Goal: Information Seeking & Learning: Learn about a topic

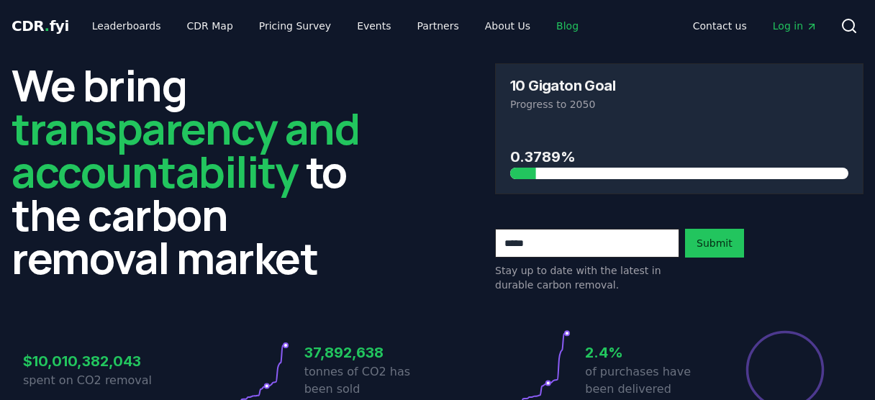
click at [545, 24] on link "Blog" at bounding box center [567, 26] width 45 height 26
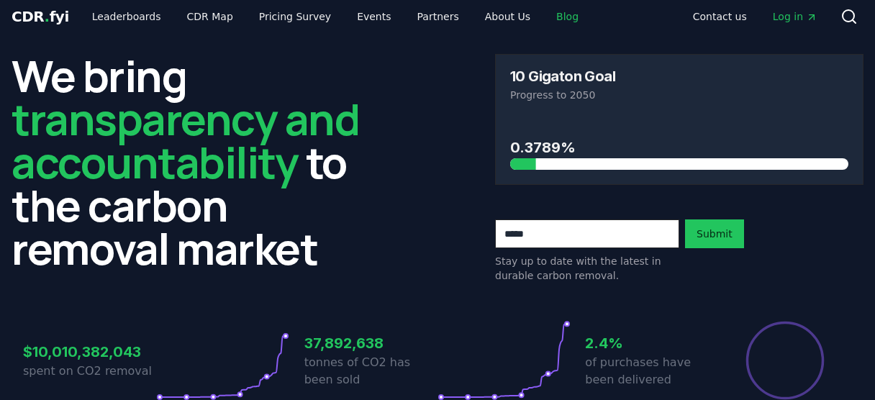
scroll to position [8, 0]
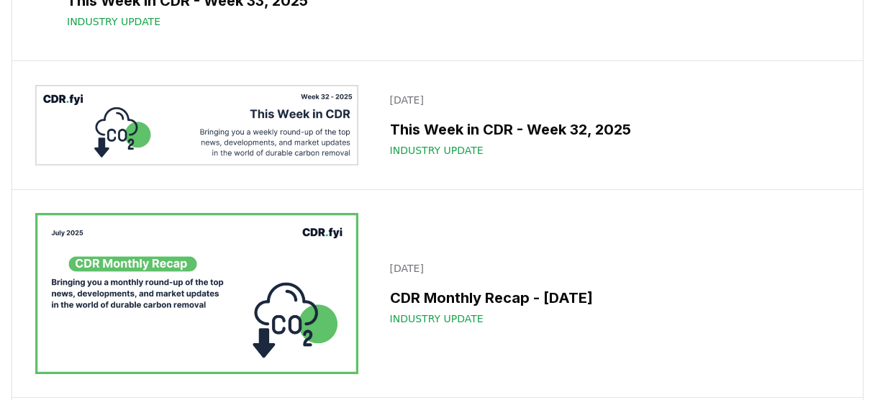
scroll to position [1545, 0]
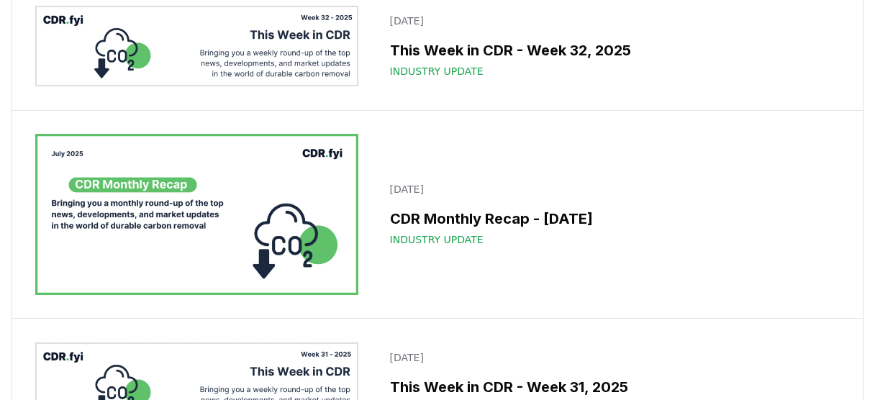
drag, startPoint x: 342, startPoint y: 65, endPoint x: 525, endPoint y: 66, distance: 182.0
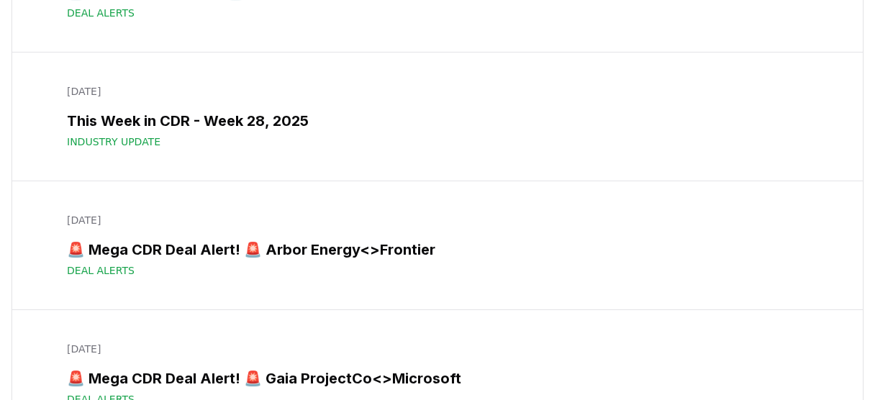
scroll to position [2581, 0]
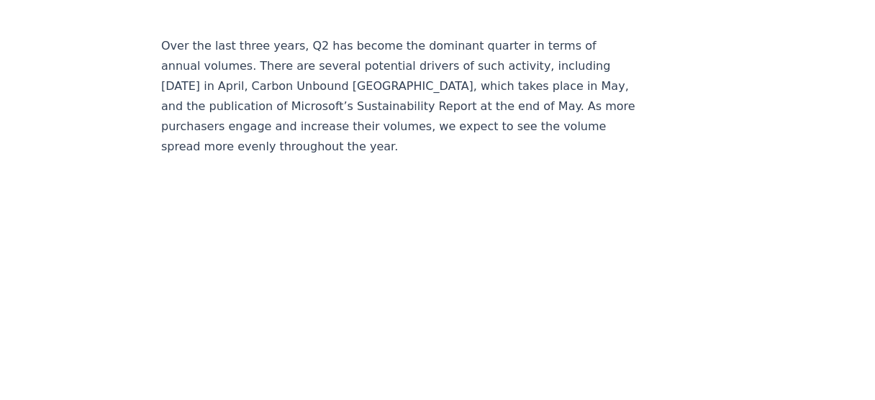
scroll to position [2905, 0]
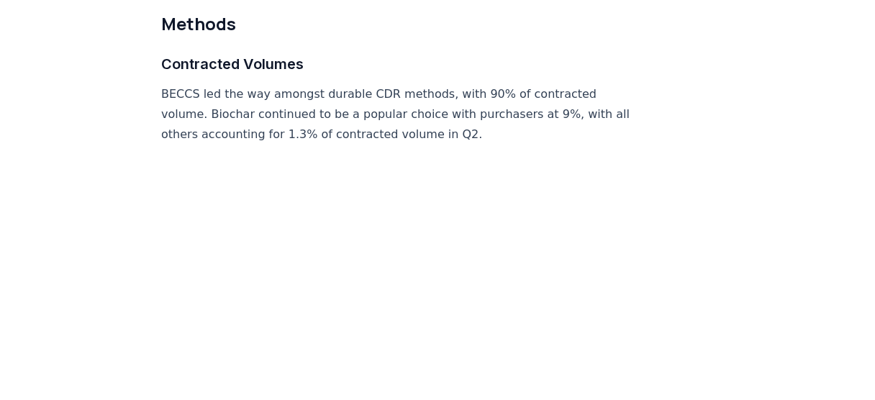
scroll to position [6786, 0]
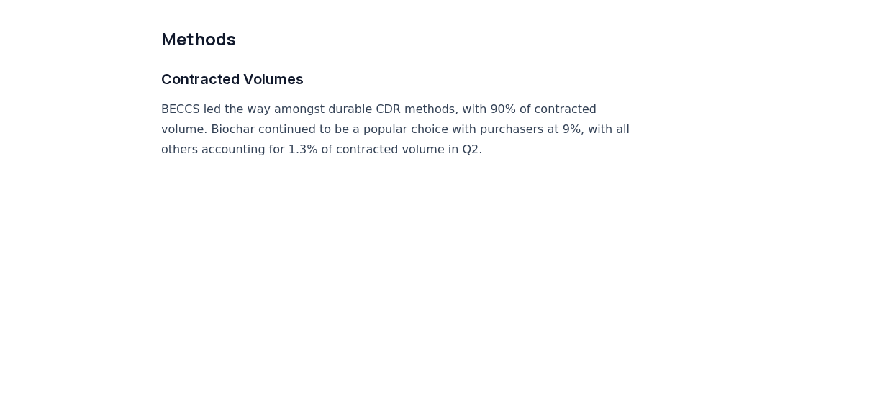
drag, startPoint x: 571, startPoint y: 150, endPoint x: 730, endPoint y: 64, distance: 180.0
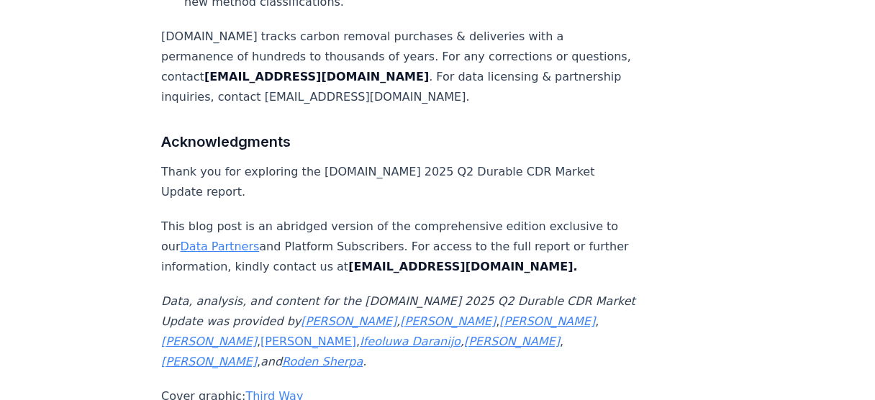
scroll to position [9511, 0]
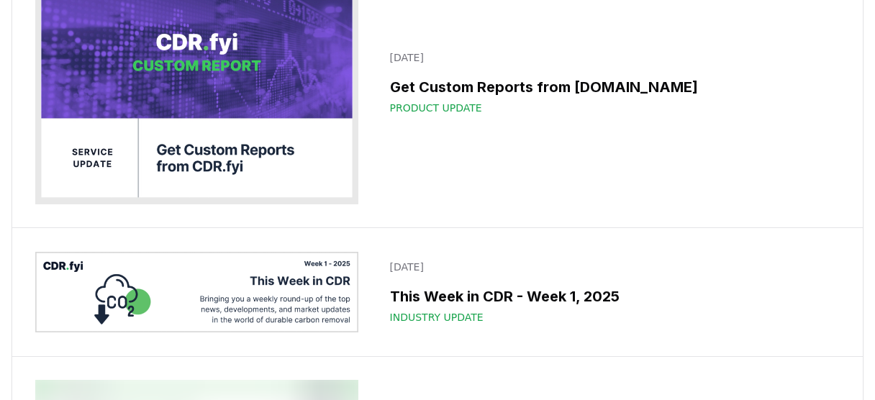
scroll to position [11711, 0]
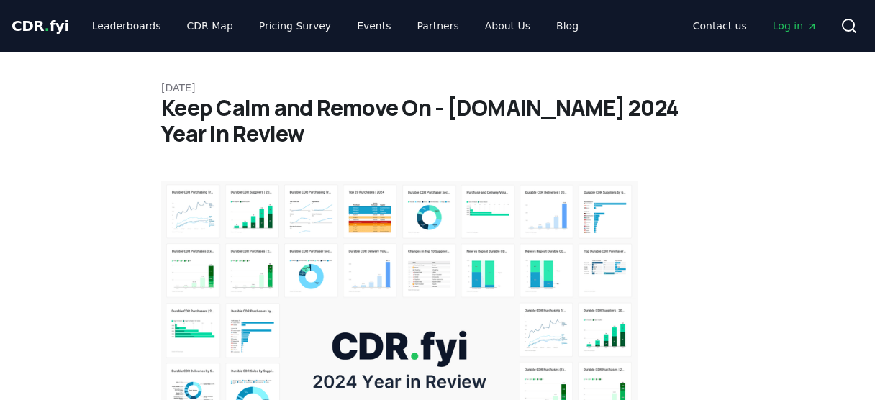
click at [36, 24] on span "CDR . fyi" at bounding box center [41, 25] width 58 height 17
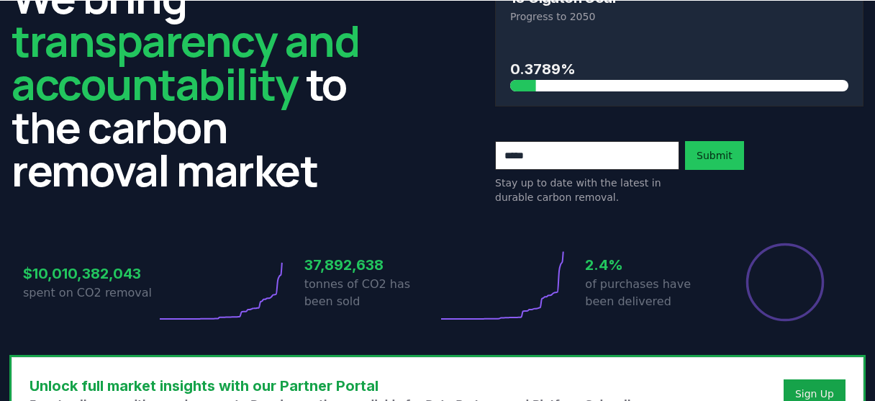
scroll to position [127, 0]
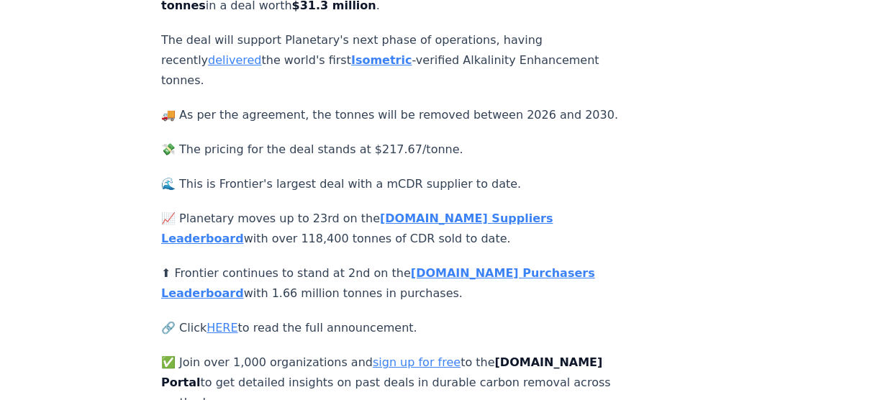
scroll to position [353, 0]
